Goal: Information Seeking & Learning: Learn about a topic

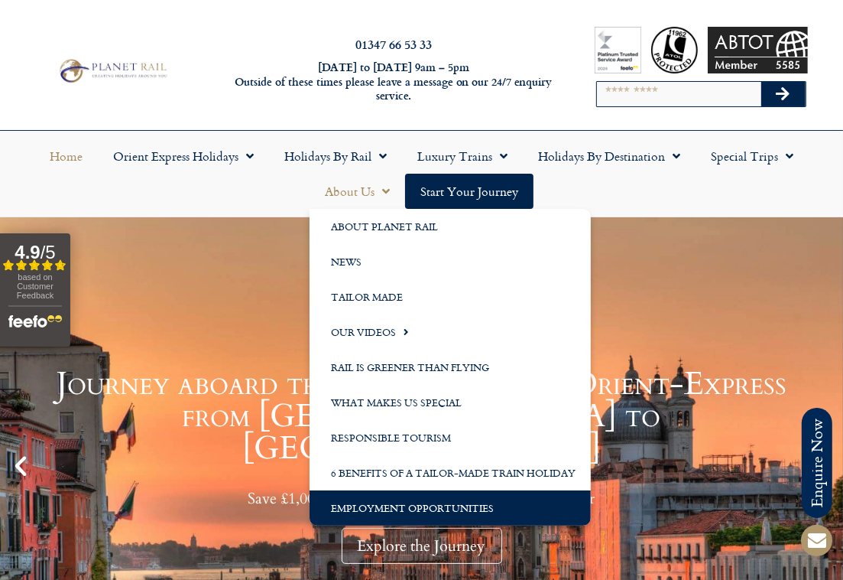
click at [405, 512] on link "Employment Opportunities" at bounding box center [450, 507] width 281 height 35
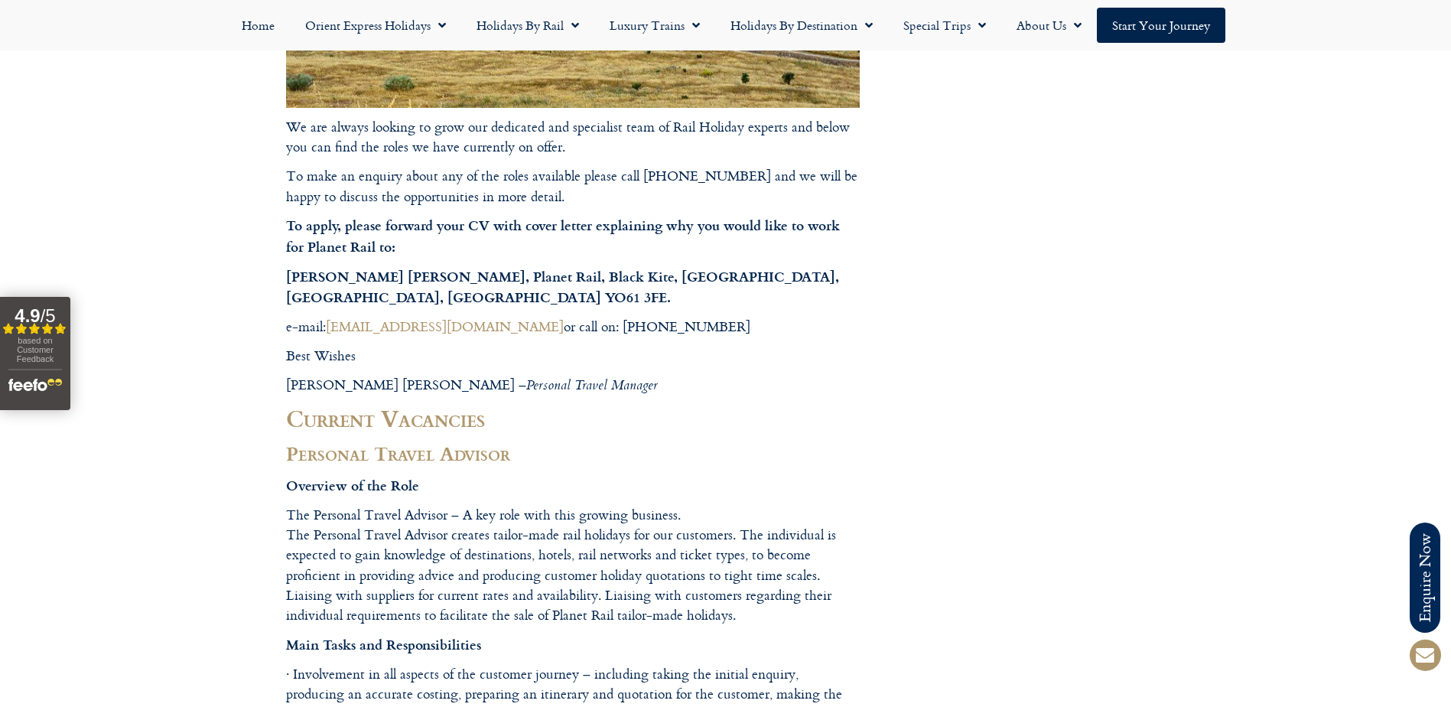
drag, startPoint x: 534, startPoint y: 381, endPoint x: 360, endPoint y: 385, distance: 174.4
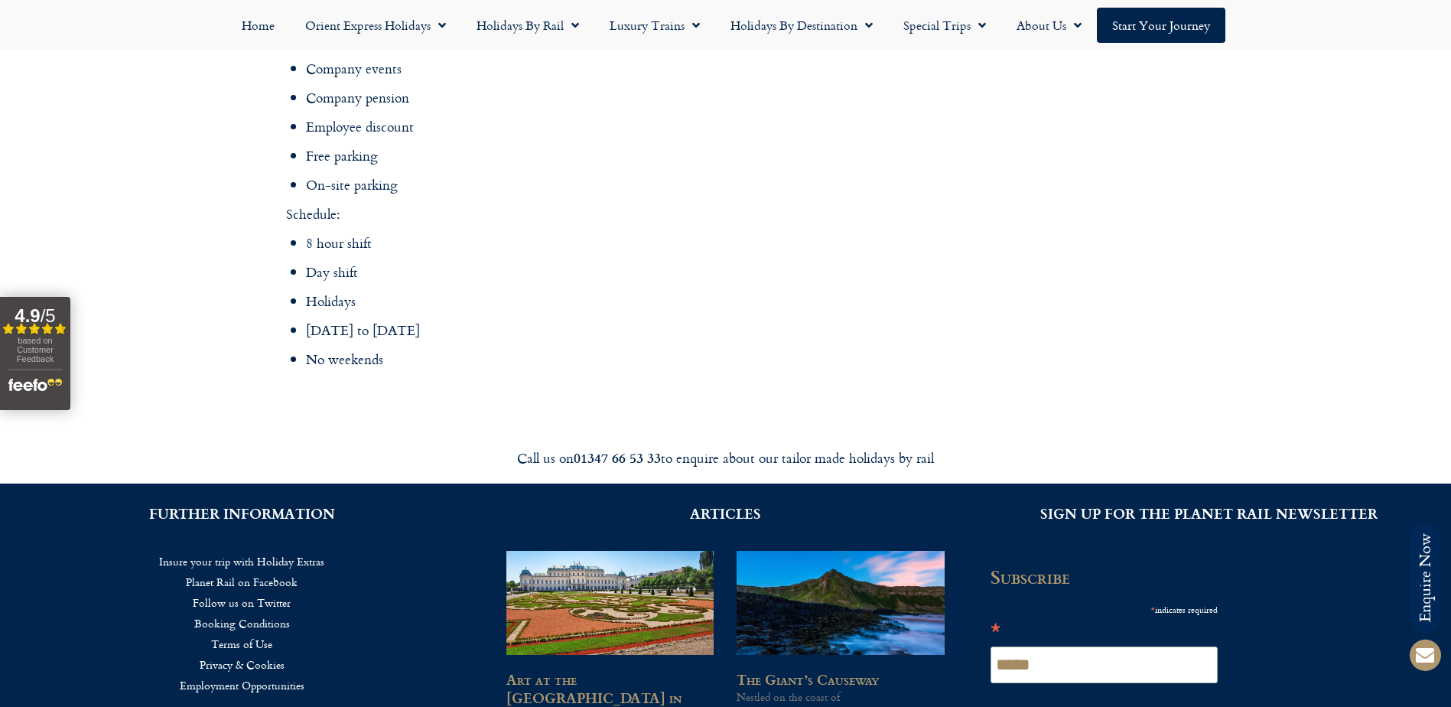
scroll to position [2370, 0]
